Goal: Transaction & Acquisition: Download file/media

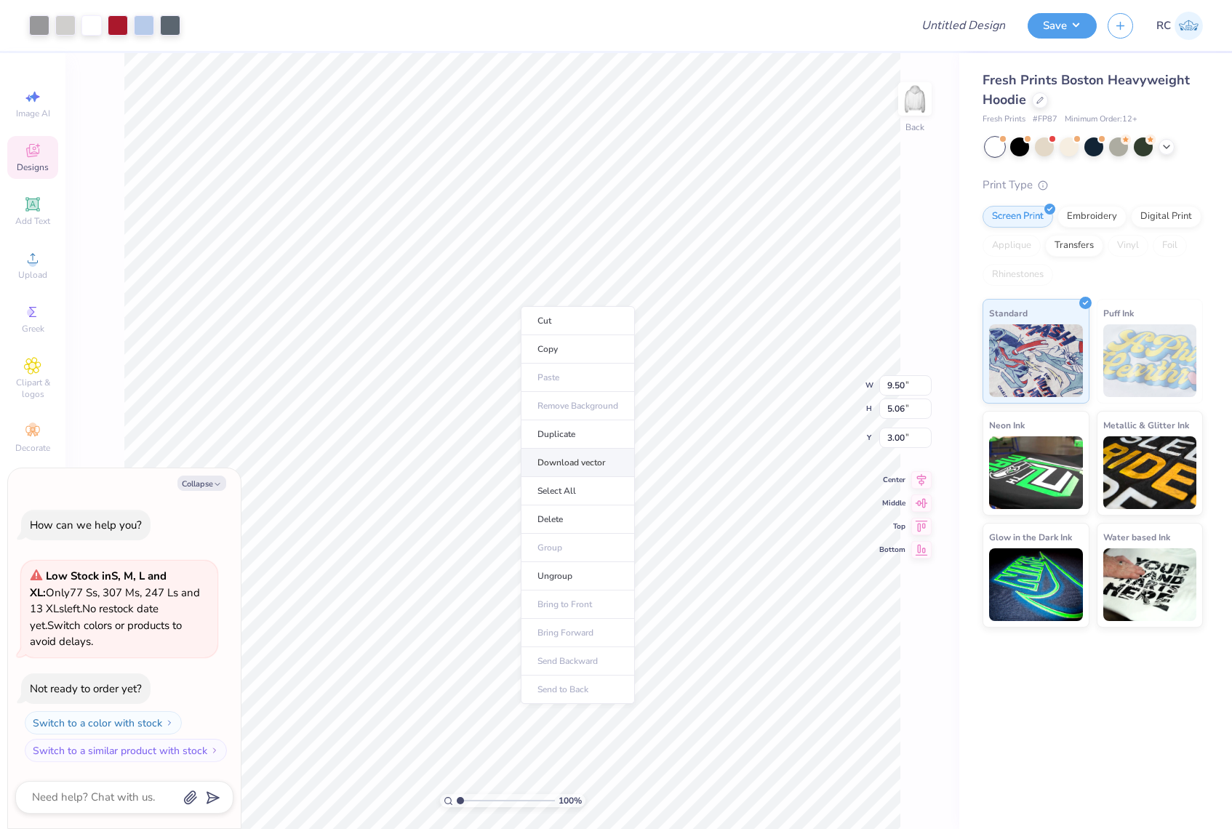
click at [580, 468] on li "Download vector" at bounding box center [578, 463] width 114 height 28
type textarea "x"
type input "1.35006143669128"
type textarea "x"
type input "1.35006143669128"
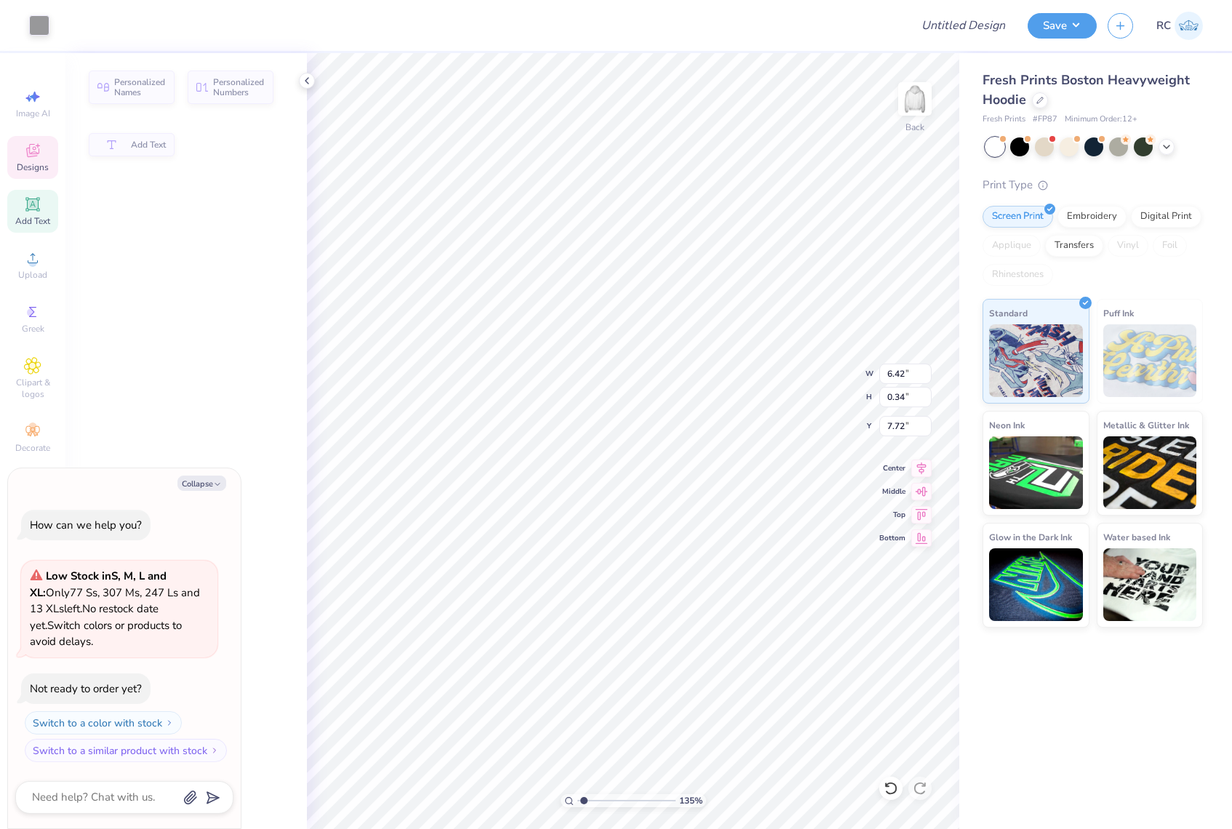
type textarea "x"
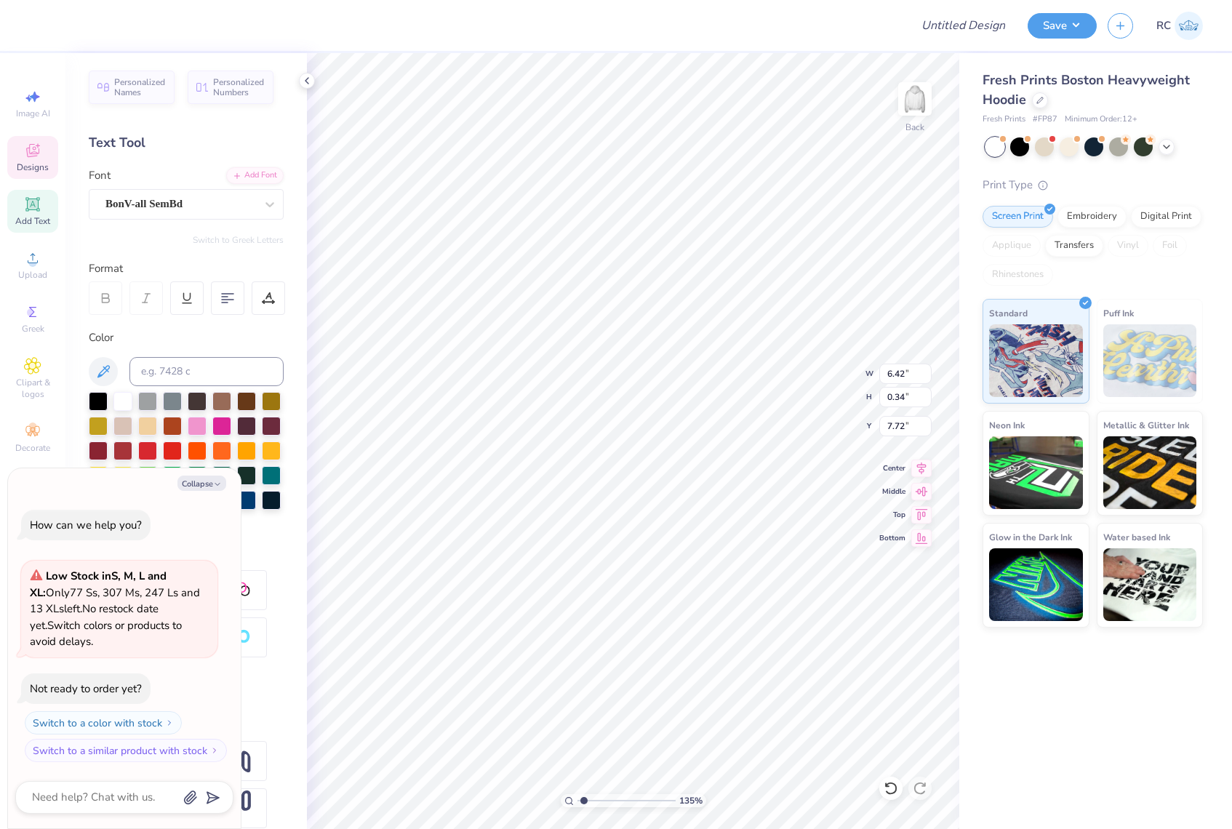
scroll to position [12, 2]
click at [267, 205] on div at bounding box center [270, 204] width 26 height 26
type input "1.35006143669128"
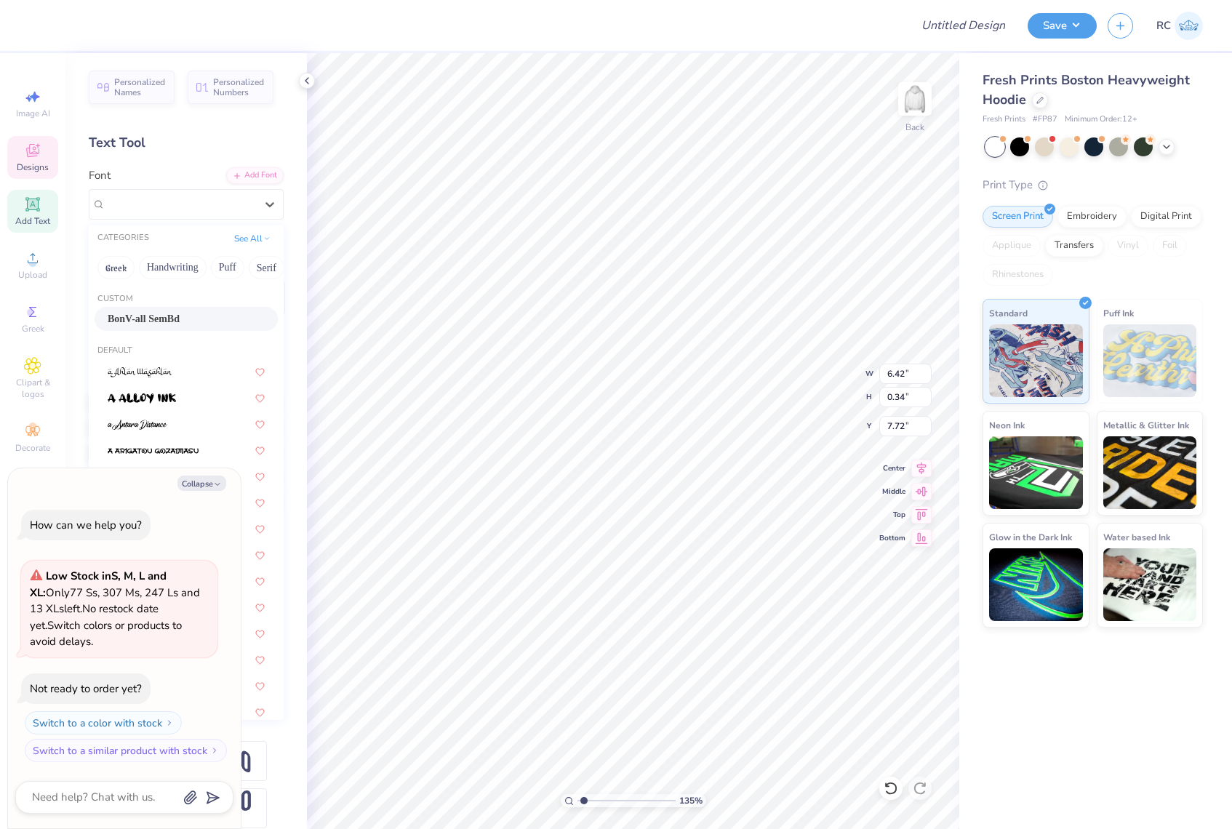
type textarea "x"
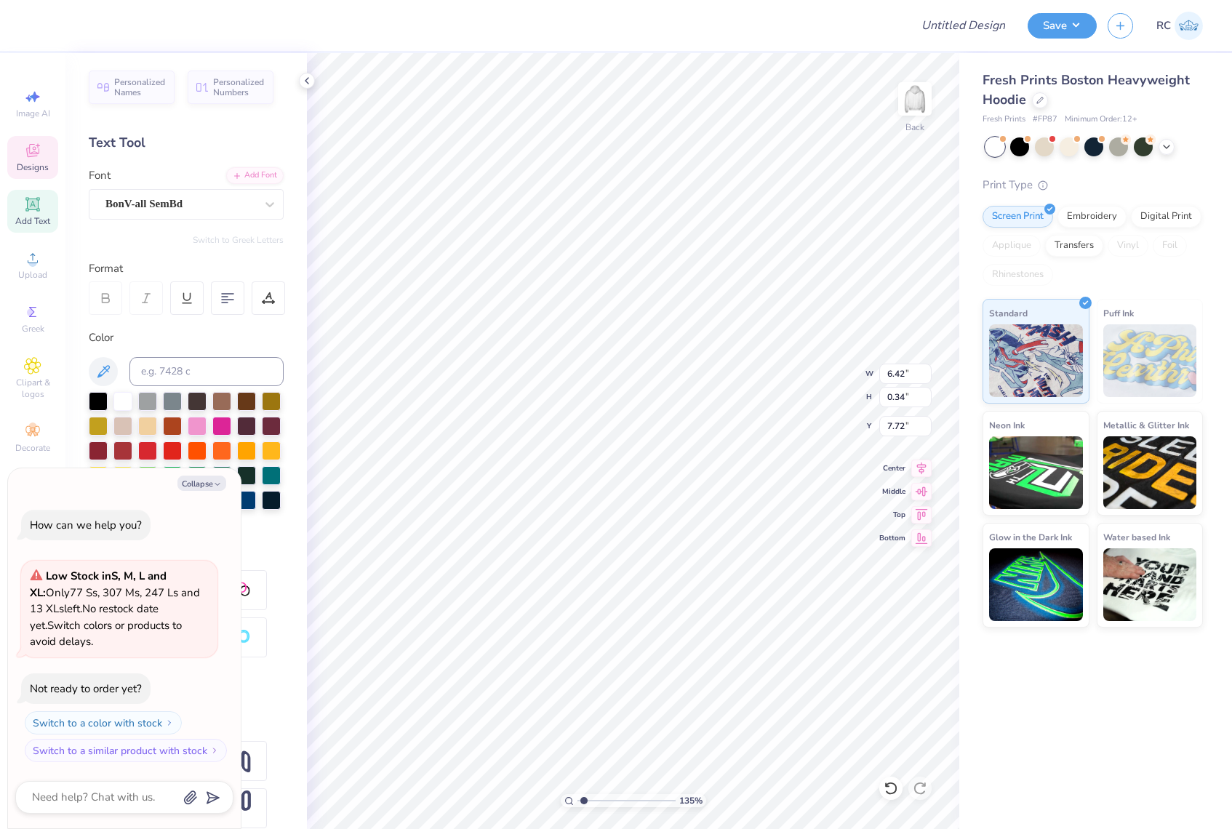
type input "1.35006143669128"
type textarea "x"
